Goal: Information Seeking & Learning: Learn about a topic

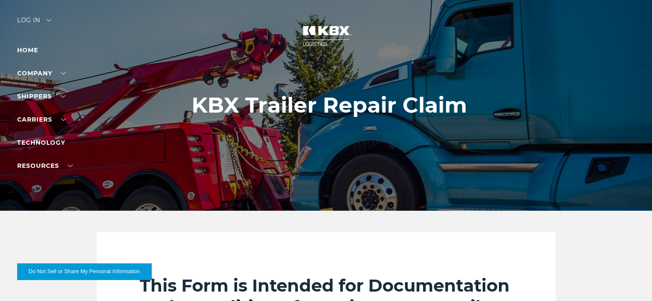
drag, startPoint x: 194, startPoint y: 105, endPoint x: 335, endPoint y: 106, distance: 141.4
click at [335, 106] on h1 "KBX Trailer Repair Claim" at bounding box center [329, 105] width 275 height 25
click at [335, 105] on h1 "KBX Trailer Repair Claim" at bounding box center [329, 105] width 275 height 25
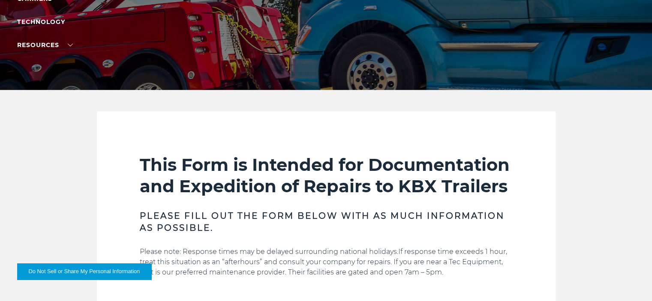
scroll to position [209, 0]
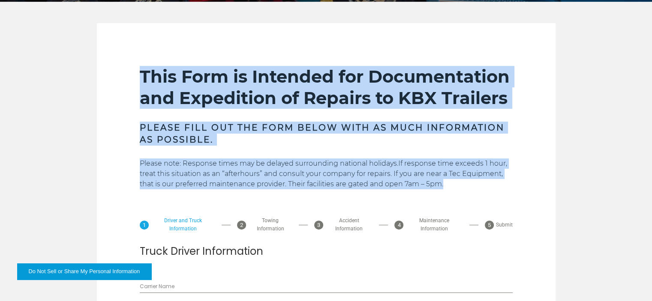
drag, startPoint x: 141, startPoint y: 74, endPoint x: 469, endPoint y: 184, distance: 346.7
copy div "This Form is Intended for Documentation and Expedition of Repairs to KBX Traile…"
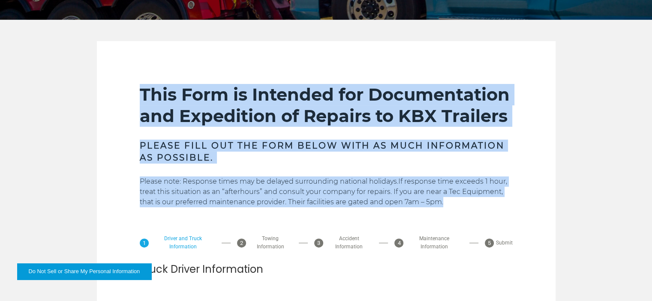
scroll to position [190, 0]
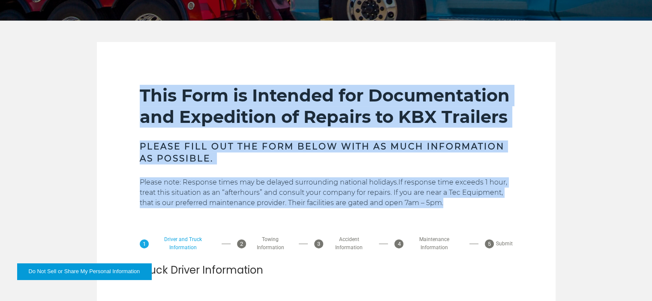
click at [432, 126] on h2 "This Form is Intended for Documentation and Expedition of Repairs to KBX Traile…" at bounding box center [326, 106] width 373 height 43
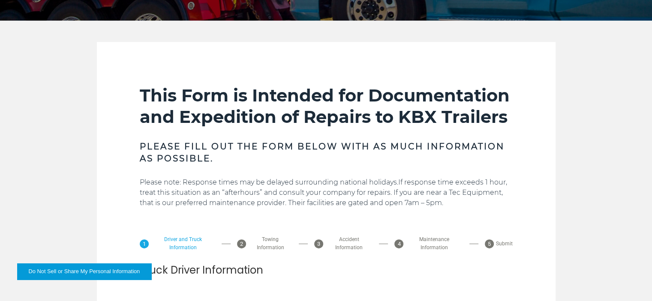
scroll to position [0, 0]
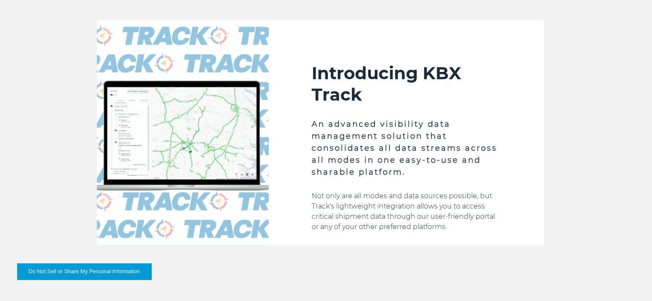
scroll to position [214, 0]
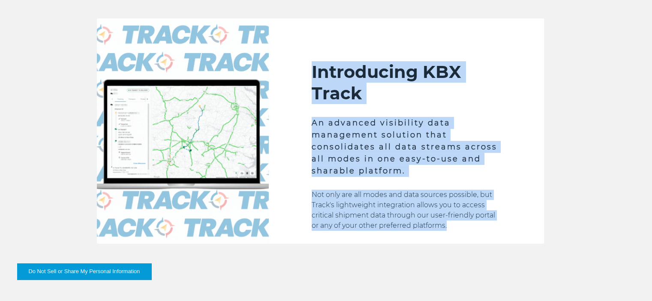
drag, startPoint x: 310, startPoint y: 70, endPoint x: 464, endPoint y: 225, distance: 218.8
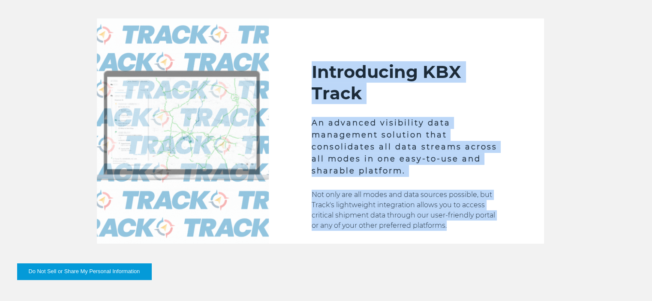
click at [464, 225] on div "Introducing KBX Track An advanced visibility data management solution that cons…" at bounding box center [406, 130] width 275 height 225
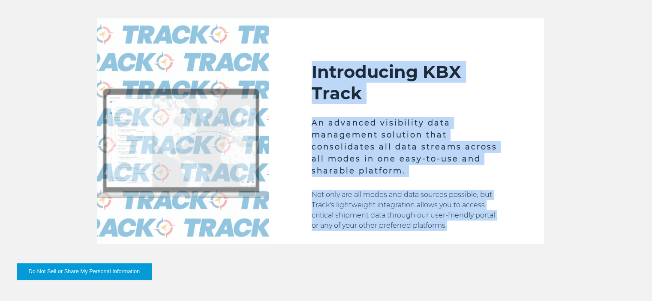
copy div "Introducing KBX Track An advanced visibility data management solution that cons…"
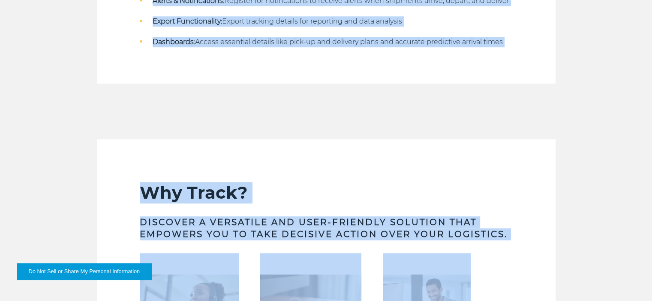
scroll to position [985, 0]
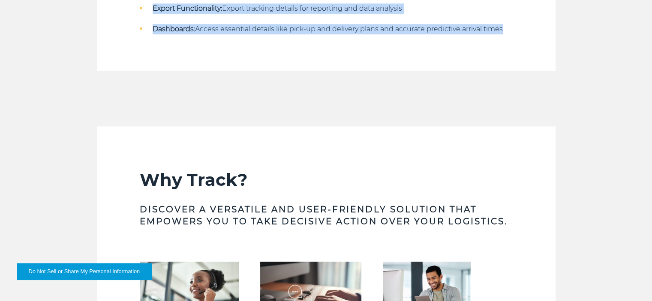
drag, startPoint x: 138, startPoint y: 67, endPoint x: 517, endPoint y: 84, distance: 378.8
copy div "Track Solutions Real-Time Visibility: KBX Track provides access to real-time dr…"
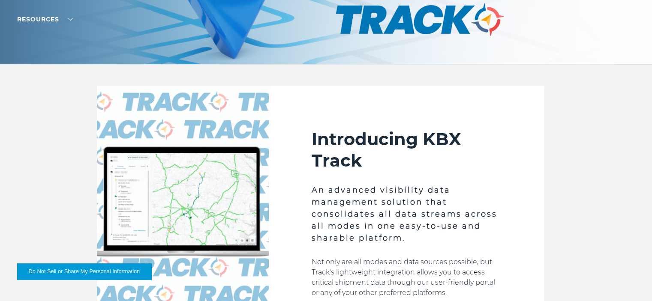
click at [364, 114] on div "Introducing KBX Track An advanced visibility data management solution that cons…" at bounding box center [406, 198] width 275 height 225
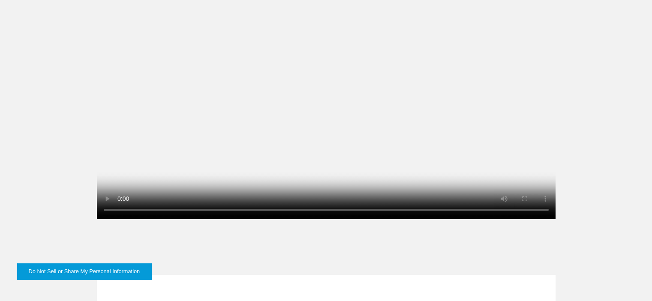
scroll to position [520, 0]
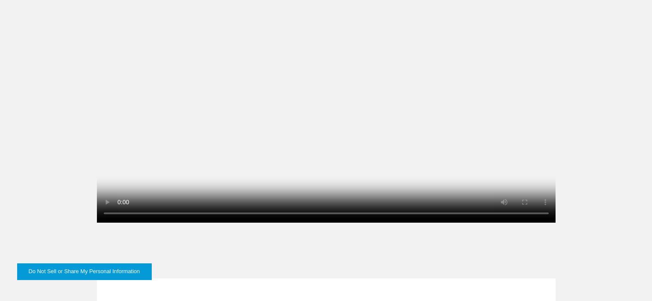
click at [459, 180] on video at bounding box center [326, 108] width 459 height 229
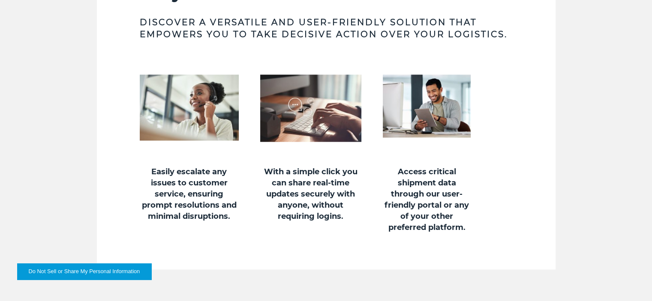
scroll to position [1154, 0]
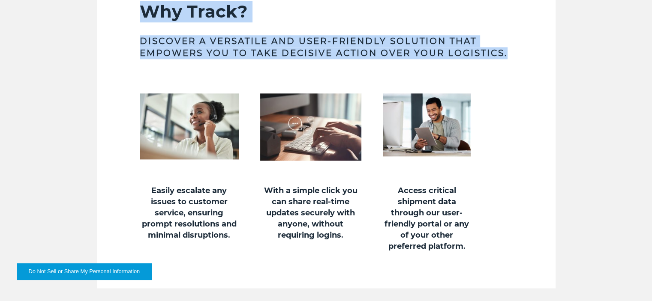
drag, startPoint x: 139, startPoint y: 35, endPoint x: 513, endPoint y: 78, distance: 377.1
click at [513, 78] on section "Why Track? Discover a versatile and user-friendly solution that empowers you to…" at bounding box center [326, 123] width 459 height 330
copy div "Why Track? Discover a versatile and user-friendly solution that empowers you to…"
click at [272, 25] on section "Why Track? Discover a versatile and user-friendly solution that empowers you to…" at bounding box center [326, 123] width 459 height 330
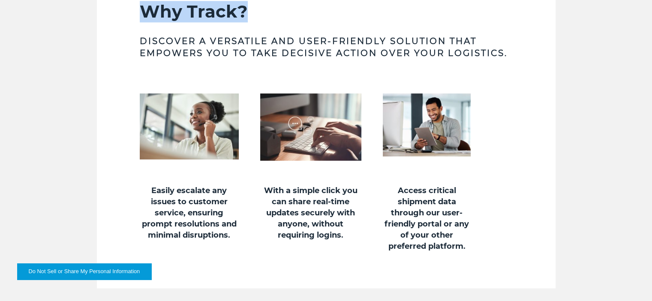
drag, startPoint x: 244, startPoint y: 47, endPoint x: 131, endPoint y: 39, distance: 113.0
click at [131, 39] on section "Why Track? Discover a versatile and user-friendly solution that empowers you to…" at bounding box center [326, 123] width 459 height 330
copy h2 "Why Track?"
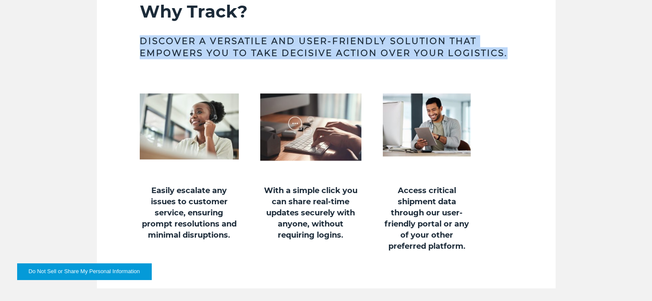
drag, startPoint x: 517, startPoint y: 83, endPoint x: 117, endPoint y: 66, distance: 400.7
click at [117, 66] on section "Why Track? Discover a versatile and user-friendly solution that empowers you to…" at bounding box center [326, 123] width 459 height 330
copy h3 "Discover a versatile and user-friendly solution that empowers you to take decis…"
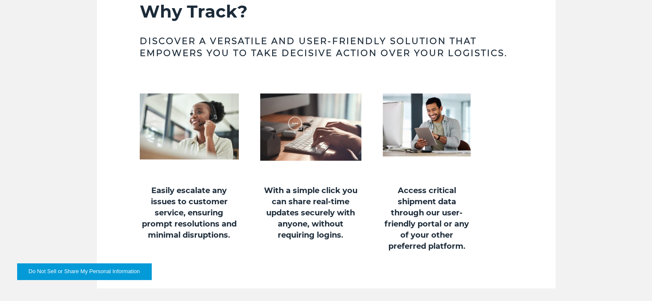
click at [244, 215] on td "Easily escalate any issues to customer service, ensuring prompt resolutions and…" at bounding box center [189, 218] width 120 height 67
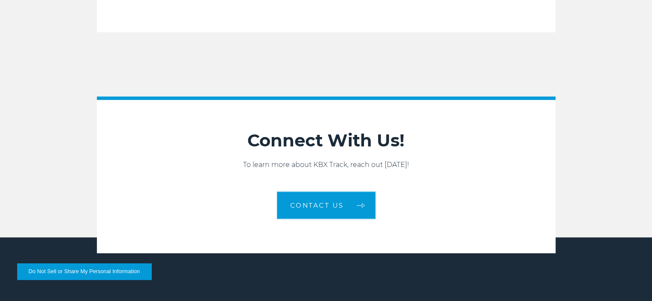
scroll to position [1408, 0]
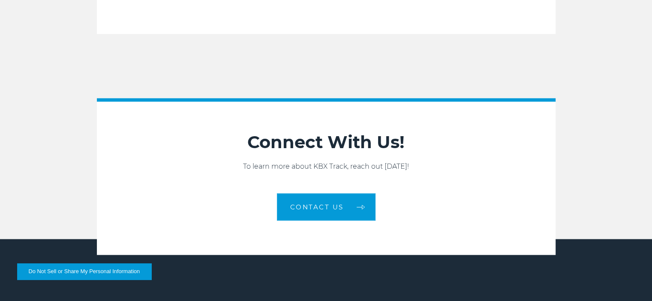
click at [420, 172] on p "To learn more about KBX Track, reach out today!" at bounding box center [326, 167] width 459 height 10
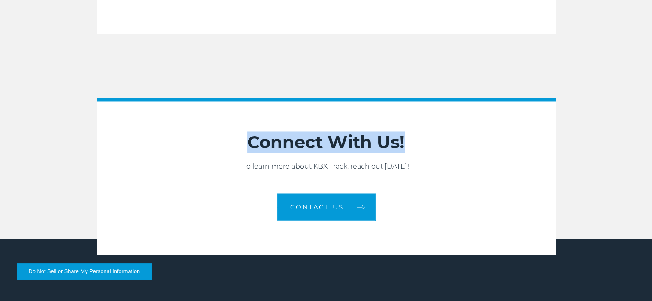
drag, startPoint x: 410, startPoint y: 173, endPoint x: 238, endPoint y: 169, distance: 171.9
click at [238, 153] on h2 "Connect With Us!" at bounding box center [326, 142] width 459 height 21
copy h2 "Connect With Us!"
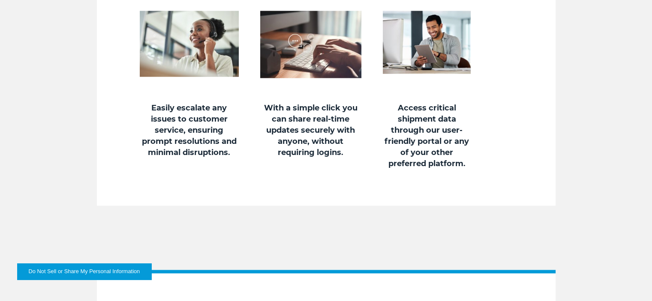
scroll to position [1236, 0]
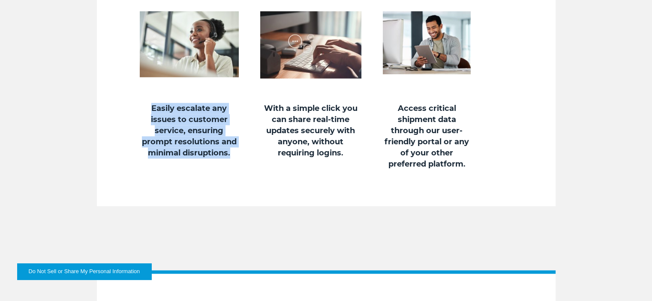
drag, startPoint x: 240, startPoint y: 187, endPoint x: 133, endPoint y: 135, distance: 118.1
click at [133, 135] on td "Easily escalate any issues to customer service, ensuring prompt resolutions and…" at bounding box center [189, 136] width 120 height 67
copy h5 "Easily escalate any issues to customer service, ensuring prompt resolutions and…"
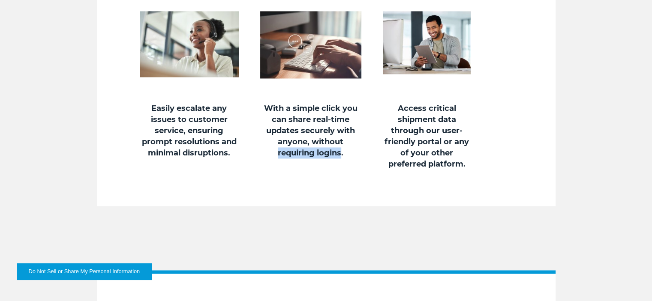
drag, startPoint x: 354, startPoint y: 175, endPoint x: 340, endPoint y: 180, distance: 14.9
click at [340, 159] on h5 "With a simple click you can share real-time updates securely with anyone, witho…" at bounding box center [310, 131] width 101 height 56
click at [350, 159] on h5 "With a simple click you can share real-time updates securely with anyone, witho…" at bounding box center [310, 131] width 101 height 56
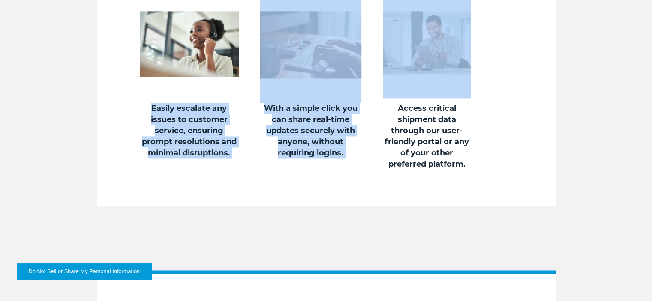
drag, startPoint x: 350, startPoint y: 181, endPoint x: 255, endPoint y: 122, distance: 112.3
click at [255, 122] on tbody "Easily escalate any issues to customer service, ensuring prompt resolutions and…" at bounding box center [310, 80] width 363 height 180
click at [327, 159] on h5 "With a simple click you can share real-time updates securely with anyone, witho…" at bounding box center [310, 131] width 101 height 56
drag, startPoint x: 346, startPoint y: 184, endPoint x: 264, endPoint y: 131, distance: 97.6
click at [264, 131] on tbody "Easily escalate any issues to customer service, ensuring prompt resolutions and…" at bounding box center [310, 80] width 363 height 180
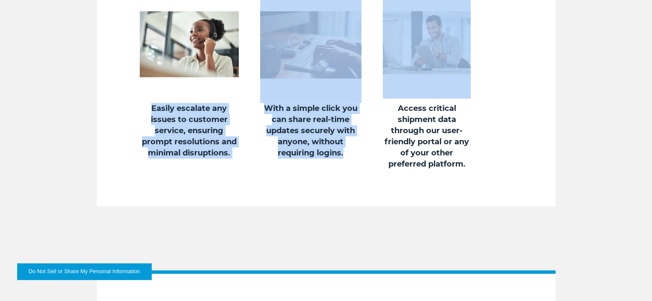
click at [334, 159] on h5 "With a simple click you can share real-time updates securely with anyone, witho…" at bounding box center [310, 131] width 101 height 56
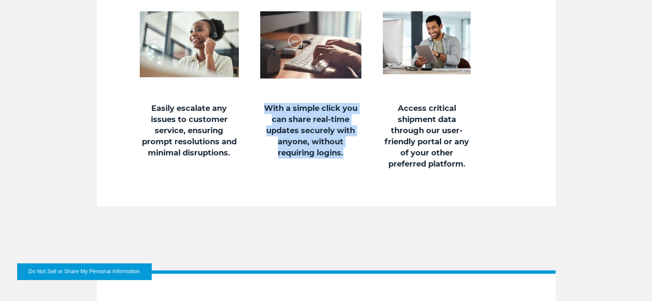
drag, startPoint x: 348, startPoint y: 186, endPoint x: 260, endPoint y: 137, distance: 101.3
click at [260, 137] on h5 "With a simple click you can share real-time updates securely with anyone, witho…" at bounding box center [310, 131] width 101 height 56
copy h5 "With a simple click you can share real-time updates securely with anyone, witho…"
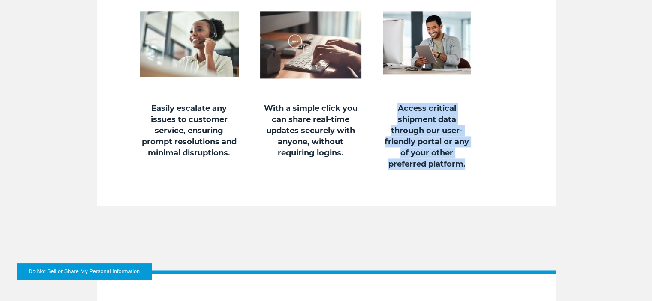
drag, startPoint x: 475, startPoint y: 192, endPoint x: 394, endPoint y: 141, distance: 95.6
click at [394, 141] on td "Access critical shipment data through our user-friendly portal or any of your o…" at bounding box center [426, 136] width 109 height 67
copy h5 "Access critical shipment data through our user-friendly portal or any of your o…"
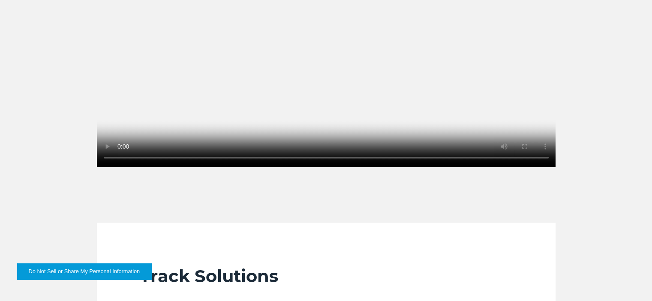
scroll to position [576, 0]
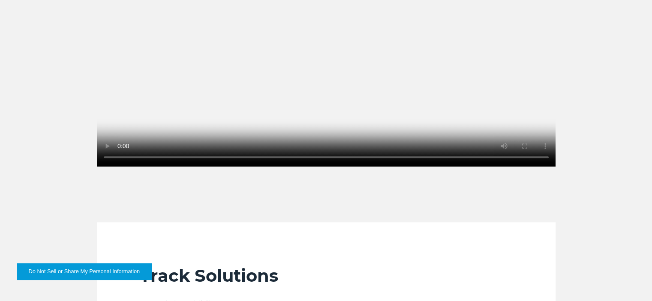
click at [432, 93] on video at bounding box center [326, 51] width 459 height 229
click at [435, 231] on div "Introducing KBX Track An advanced visibility data management solution that cons…" at bounding box center [326, 261] width 652 height 1210
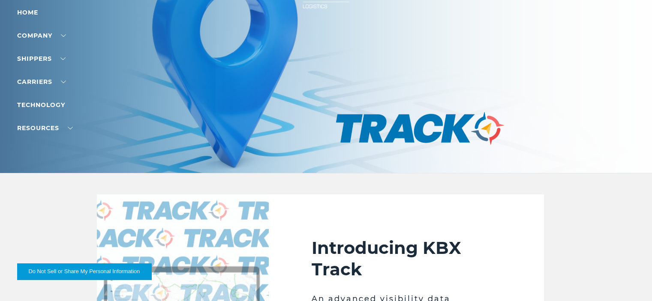
scroll to position [0, 0]
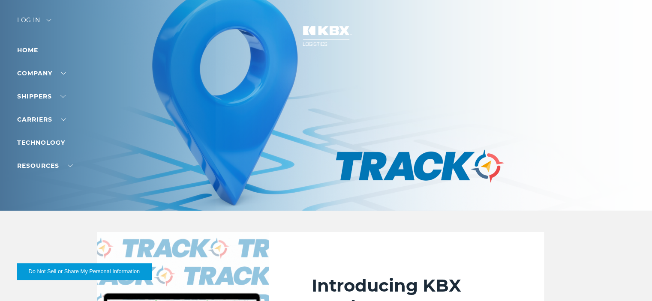
click at [522, 115] on div at bounding box center [329, 105] width 658 height 211
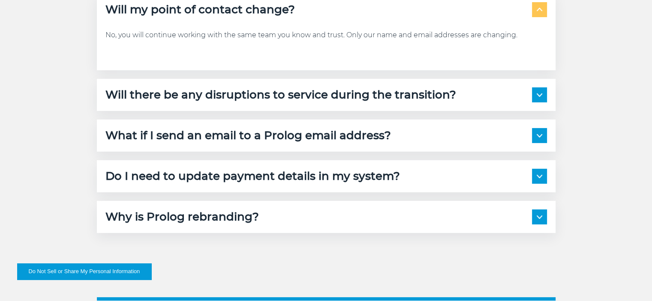
scroll to position [240, 0]
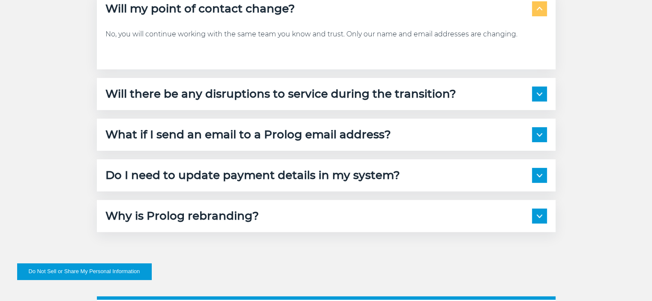
click at [351, 187] on div "Do I need to update payment details in my system? Yes, our beneficiary name is …" at bounding box center [326, 175] width 459 height 32
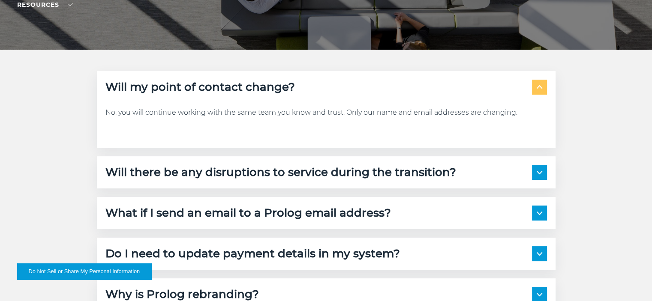
scroll to position [158, 0]
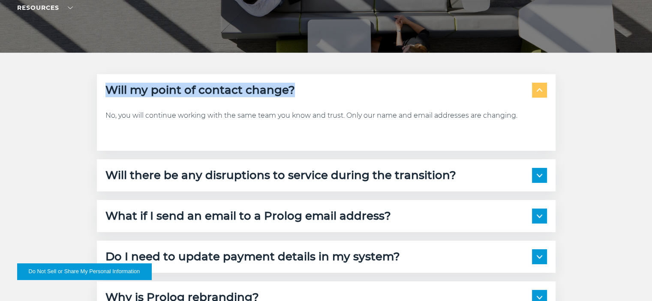
drag, startPoint x: 313, startPoint y: 88, endPoint x: 108, endPoint y: 81, distance: 204.6
click at [108, 81] on div "Will my point of contact change? No, you will continue working with the same te…" at bounding box center [326, 112] width 459 height 77
copy h5 "Will my point of contact change?"
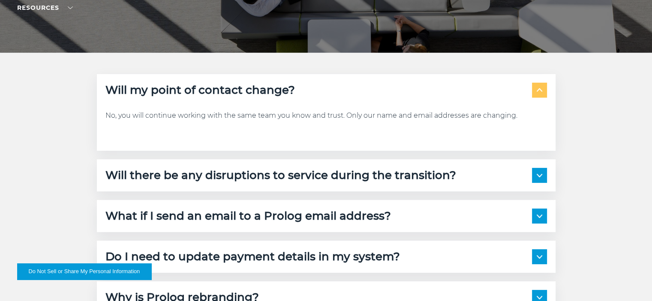
click at [304, 113] on p "No, you will continue working with the same team you know and trust. Only our n…" at bounding box center [325, 116] width 441 height 10
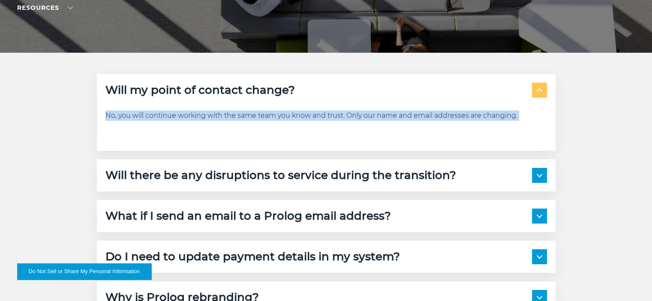
click at [304, 113] on p "No, you will continue working with the same team you know and trust. Only our n…" at bounding box center [325, 116] width 441 height 10
copy section "No, you will continue working with the same team you know and trust. Only our n…"
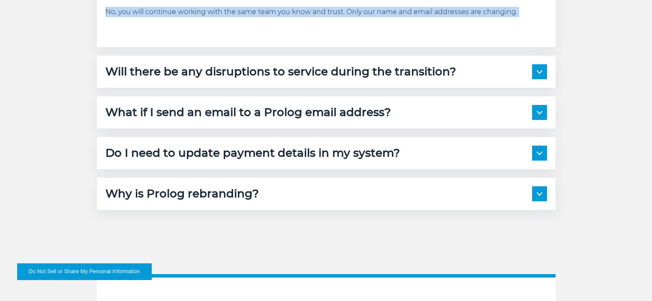
scroll to position [262, 0]
click at [537, 71] on img at bounding box center [540, 71] width 6 height 3
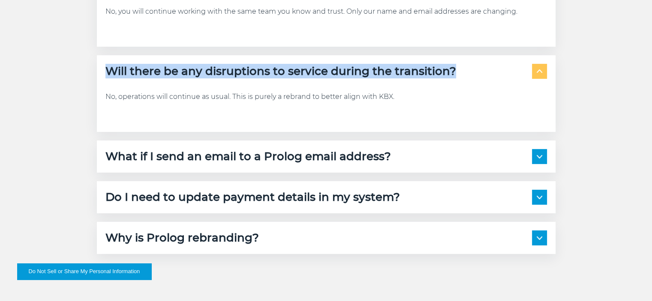
drag, startPoint x: 459, startPoint y: 73, endPoint x: 105, endPoint y: 70, distance: 353.6
click at [105, 70] on div "Will there be any disruptions to service during the transition?" at bounding box center [325, 71] width 441 height 15
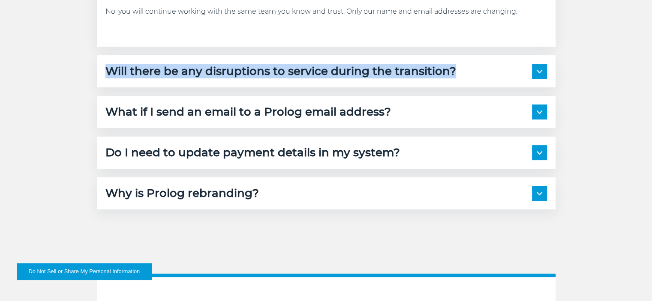
copy h5 "Will there be any disruptions to service during the transition?"
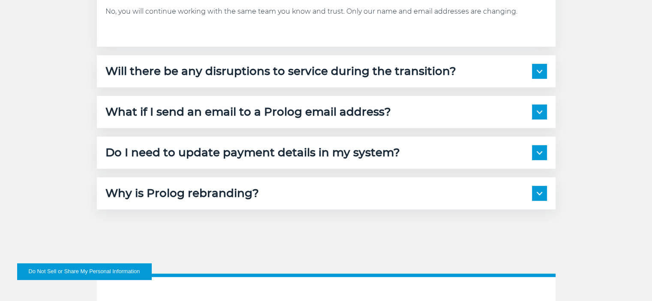
click at [538, 69] on span at bounding box center [539, 71] width 15 height 15
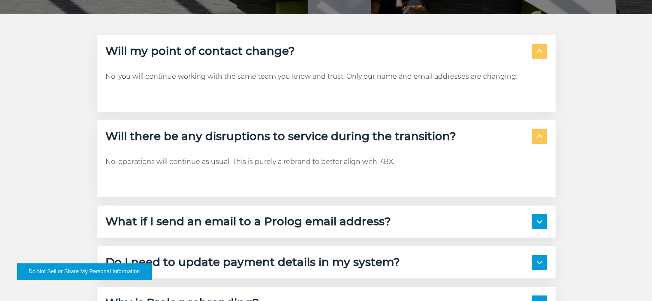
scroll to position [197, 0]
click at [540, 53] on img at bounding box center [540, 51] width 6 height 3
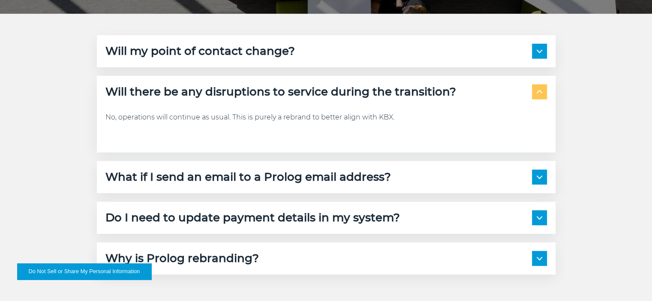
scroll to position [258, 0]
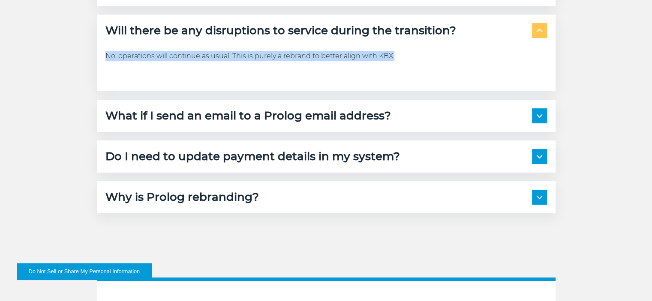
drag, startPoint x: 408, startPoint y: 53, endPoint x: 99, endPoint y: 55, distance: 308.6
click at [99, 55] on div "Will there be any disruptions to service during the transition? No, operations …" at bounding box center [326, 53] width 459 height 77
copy p "No, operations will continue as usual. This is purely a rebrand to better align…"
click at [537, 29] on img at bounding box center [540, 30] width 6 height 3
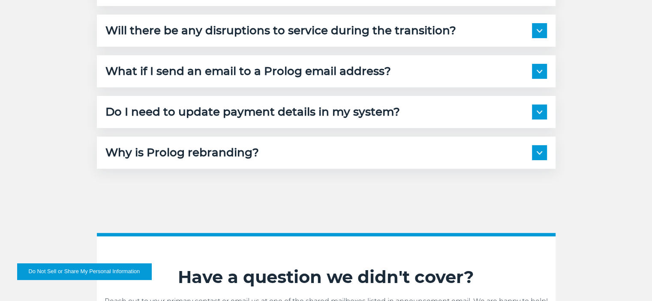
click at [539, 75] on span at bounding box center [539, 71] width 15 height 15
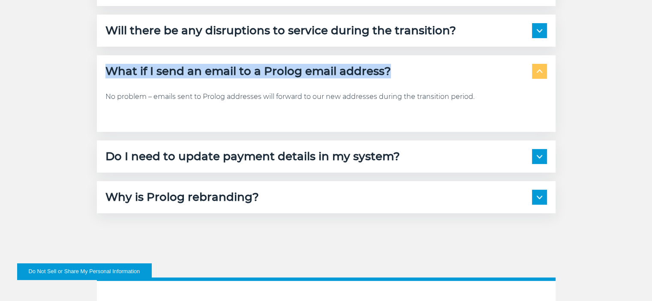
drag, startPoint x: 395, startPoint y: 72, endPoint x: 93, endPoint y: 66, distance: 302.6
click at [93, 66] on div "Will my point of contact change? No, you will continue working with the same te…" at bounding box center [325, 94] width 471 height 240
copy h5 "What if I send an email to a Prolog email address?"
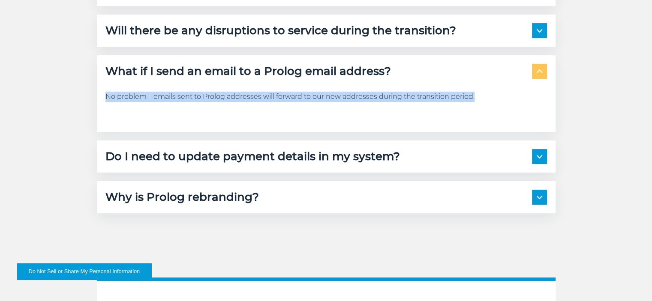
drag, startPoint x: 480, startPoint y: 99, endPoint x: 106, endPoint y: 105, distance: 374.2
click at [106, 105] on div "No problem – emails sent to Prolog addresses will forward to our new addresses …" at bounding box center [325, 101] width 441 height 45
copy p "No problem – emails sent to Prolog addresses will forward to our new addresses …"
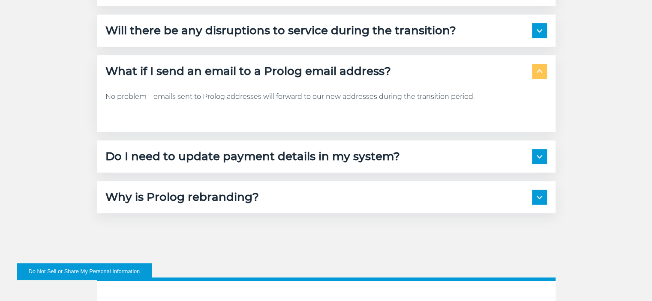
click at [315, 162] on h5 "Do I need to update payment details in my system?" at bounding box center [252, 156] width 294 height 15
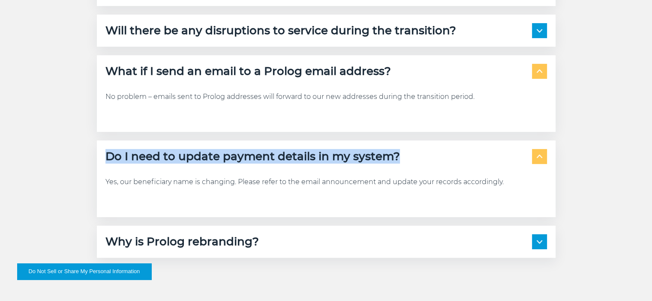
drag, startPoint x: 407, startPoint y: 155, endPoint x: 100, endPoint y: 152, distance: 307.3
click at [100, 152] on div "Do I need to update payment details in my system? Yes, our beneficiary name is …" at bounding box center [326, 179] width 459 height 77
copy h5 "Do I need to update payment details in my system?"
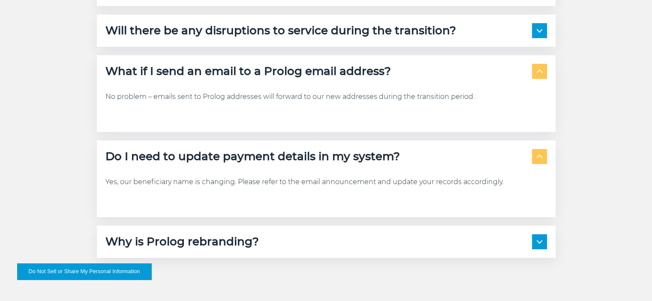
click at [274, 180] on p "Yes, our beneficiary name is changing. Please refer to the email announcement a…" at bounding box center [325, 182] width 441 height 10
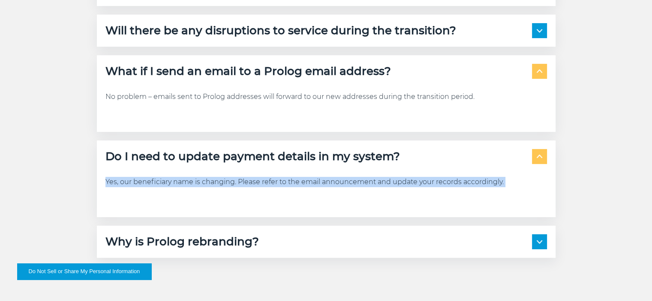
click at [274, 180] on p "Yes, our beneficiary name is changing. Please refer to the email announcement a…" at bounding box center [325, 182] width 441 height 10
copy section "Yes, our beneficiary name is changing. Please refer to the email announcement a…"
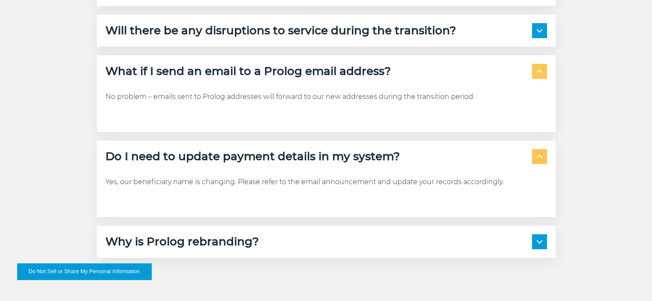
click at [262, 243] on div "Why is Prolog rebranding?" at bounding box center [325, 241] width 441 height 15
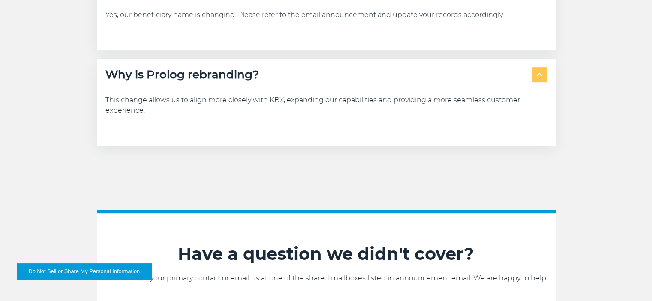
scroll to position [426, 0]
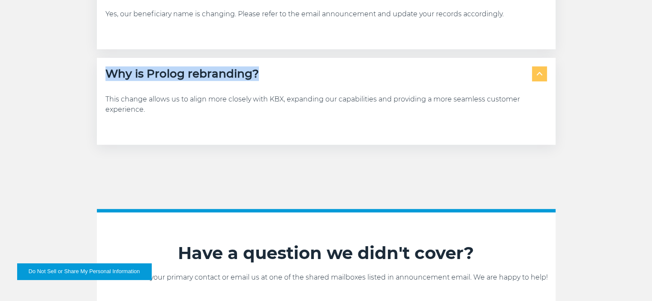
drag, startPoint x: 261, startPoint y: 73, endPoint x: 108, endPoint y: 79, distance: 153.5
click at [108, 79] on div "Why is Prolog rebranding?" at bounding box center [325, 73] width 441 height 15
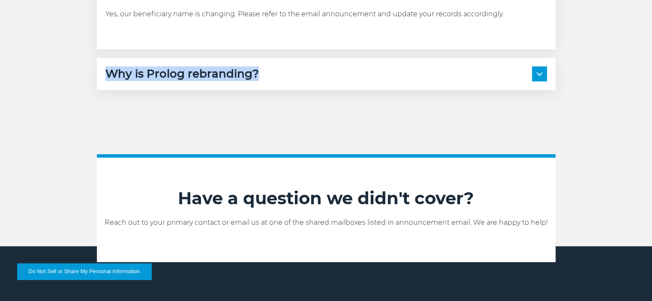
copy h5 "Why is Prolog rebranding?"
click at [366, 66] on div "Why is Prolog rebranding? This change allows us to align more closely with KBX,…" at bounding box center [326, 74] width 459 height 32
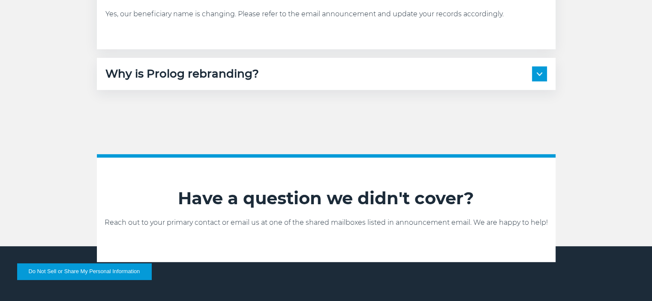
click at [535, 73] on span at bounding box center [539, 73] width 15 height 15
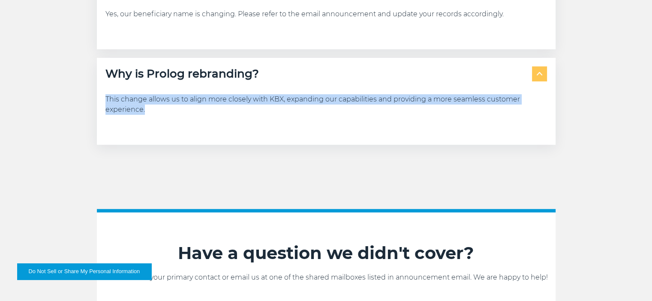
drag, startPoint x: 157, startPoint y: 114, endPoint x: 83, endPoint y: 99, distance: 75.5
copy p "This change allows us to align more closely with KBX, expanding our capabilitie…"
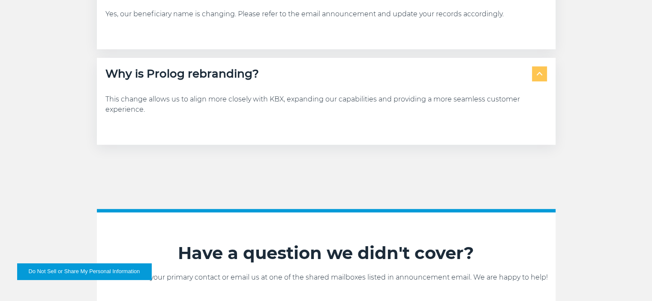
click at [244, 189] on div "Log in LOGISTICS RAIL INTERNATIONAL LOADSHOP Home Company About Us Careers Cont…" at bounding box center [326, 30] width 652 height 912
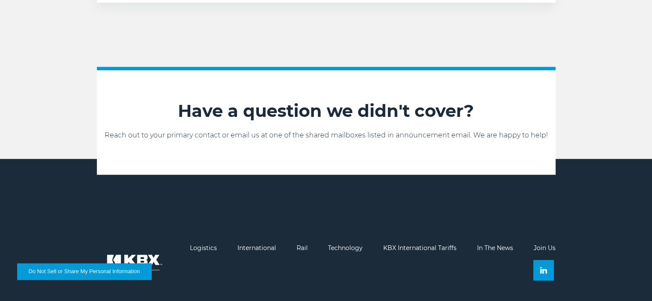
scroll to position [567, 0]
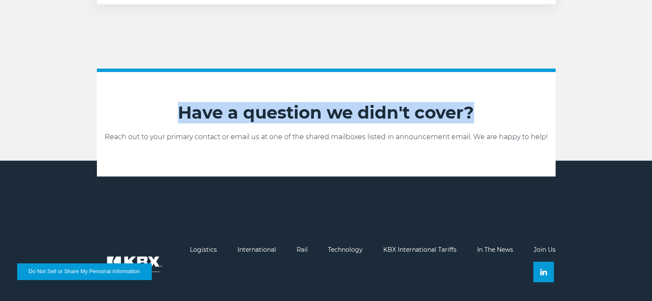
drag, startPoint x: 480, startPoint y: 106, endPoint x: 120, endPoint y: 122, distance: 359.9
click at [120, 122] on h2 "Have a question we didn't cover?" at bounding box center [326, 112] width 459 height 21
click at [486, 111] on h2 "Have a question we didn't cover?" at bounding box center [326, 112] width 459 height 21
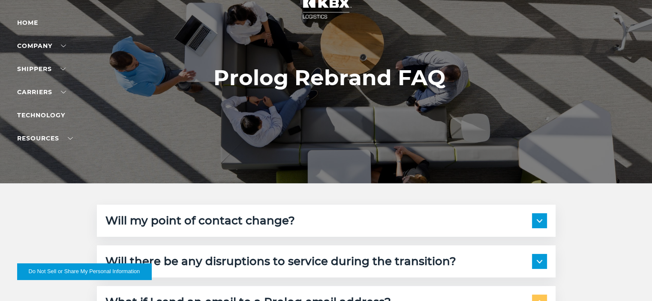
scroll to position [0, 0]
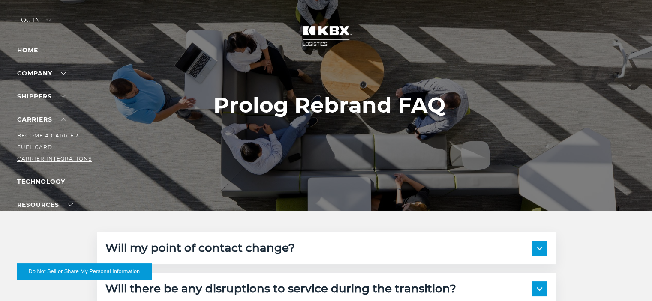
click at [63, 159] on link "Carrier Integrations" at bounding box center [54, 159] width 75 height 6
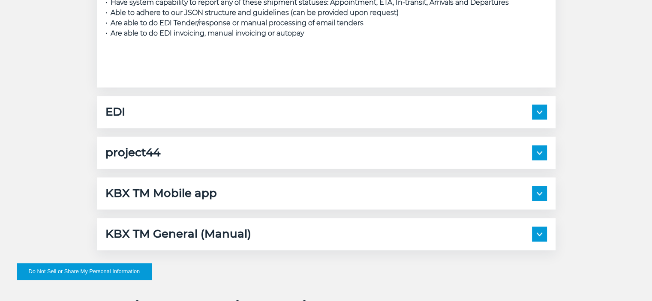
scroll to position [1245, 0]
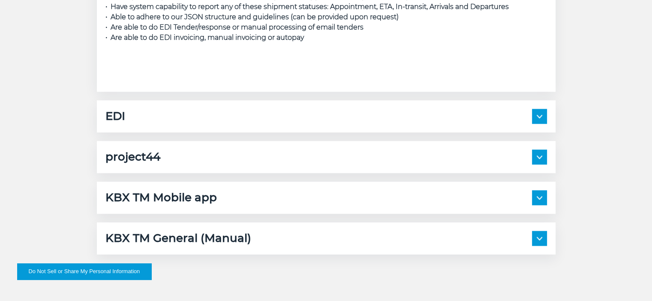
click at [295, 123] on div "EDI" at bounding box center [325, 116] width 441 height 15
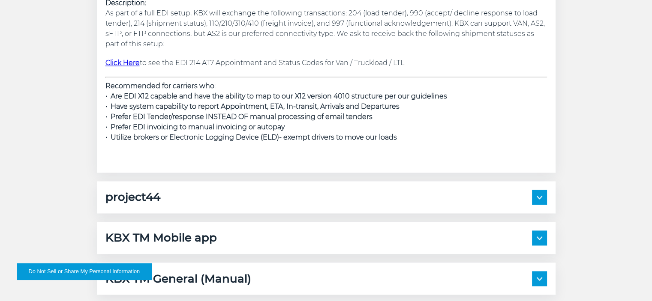
scroll to position [1417, 0]
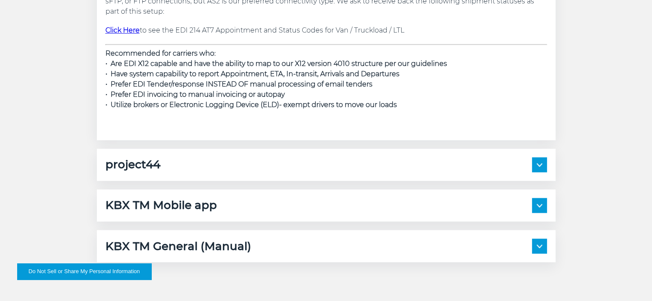
click at [285, 168] on div "project44" at bounding box center [325, 164] width 441 height 15
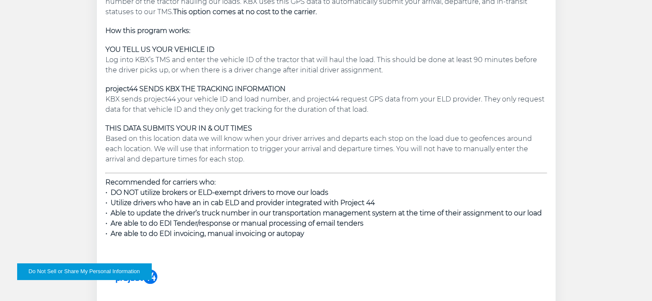
scroll to position [1804, 0]
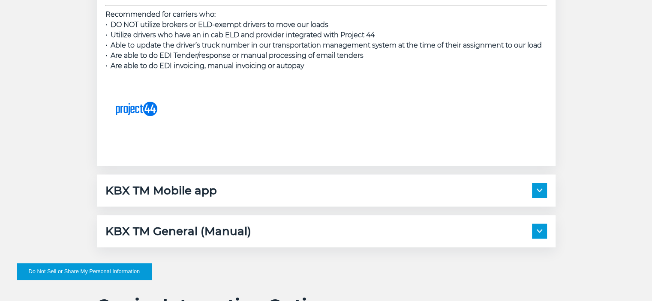
click at [279, 189] on div "KBX TM Mobile app" at bounding box center [325, 190] width 441 height 15
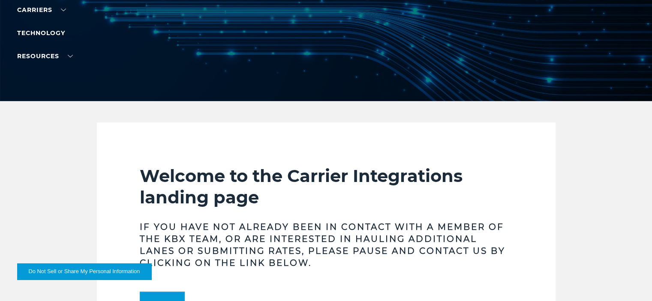
scroll to position [58, 0]
